Goal: Find specific page/section: Find specific page/section

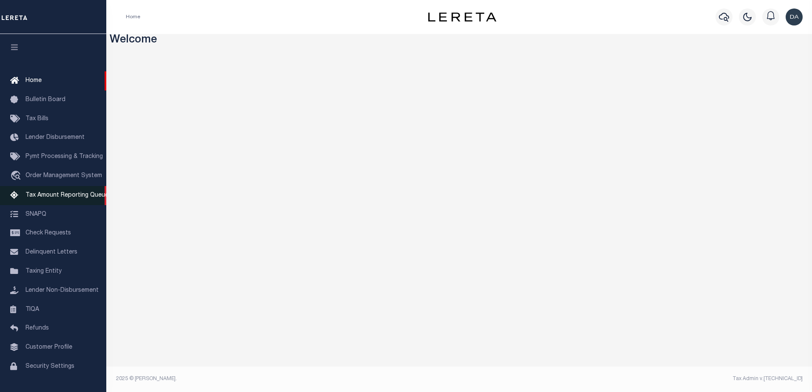
click at [60, 199] on span "Tax Amount Reporting Queue" at bounding box center [67, 196] width 83 height 6
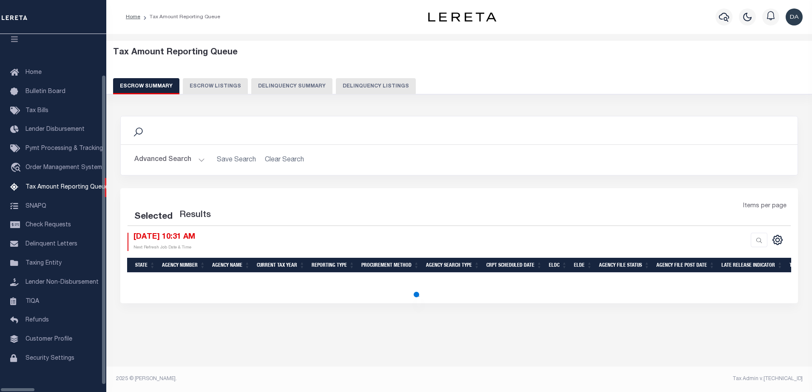
select select "100"
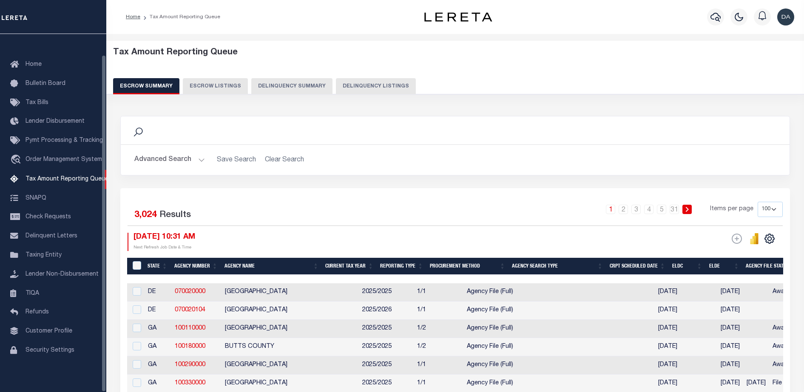
scroll to position [22, 0]
click at [290, 88] on button "Delinquency Summary" at bounding box center [291, 86] width 81 height 16
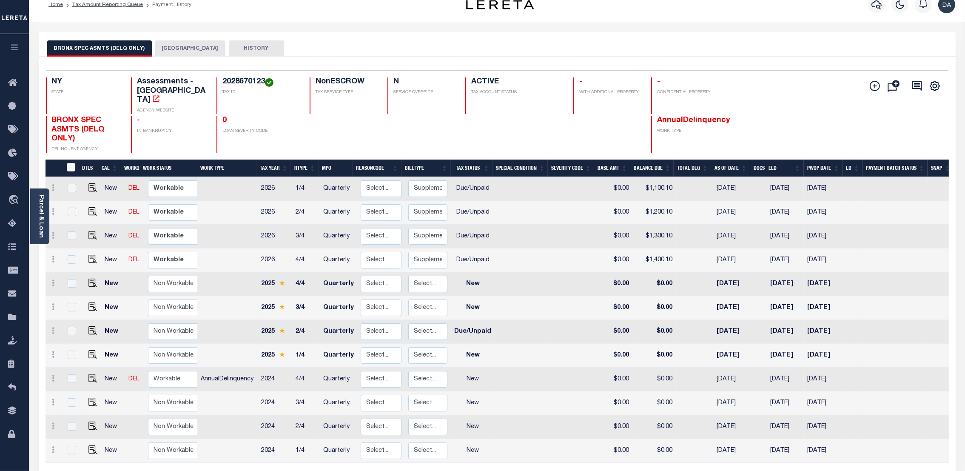
scroll to position [12, 0]
